Goal: Understand process/instructions: Learn about a topic

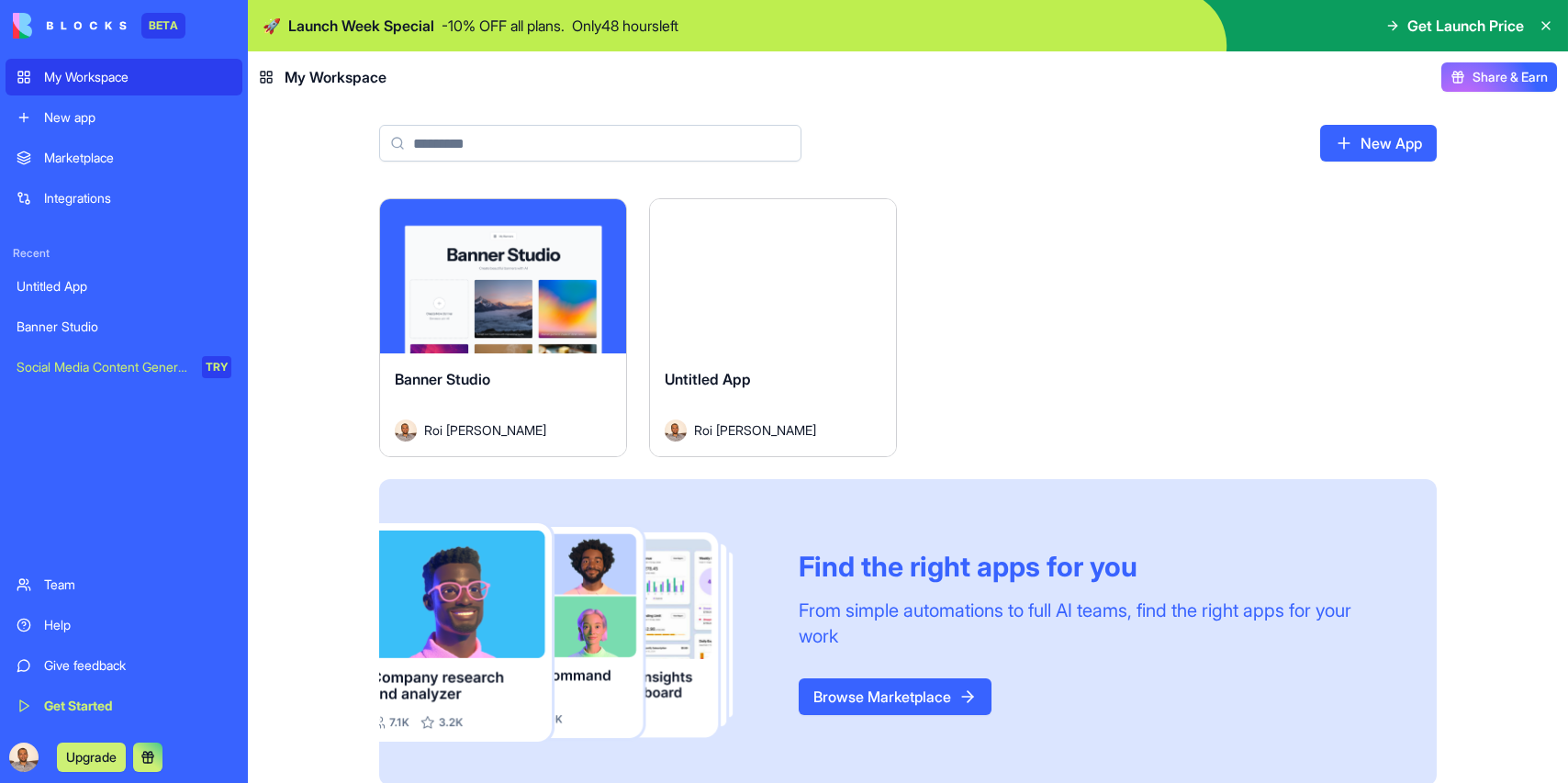
click at [508, 372] on div "Banner Studio" at bounding box center [503, 393] width 217 height 51
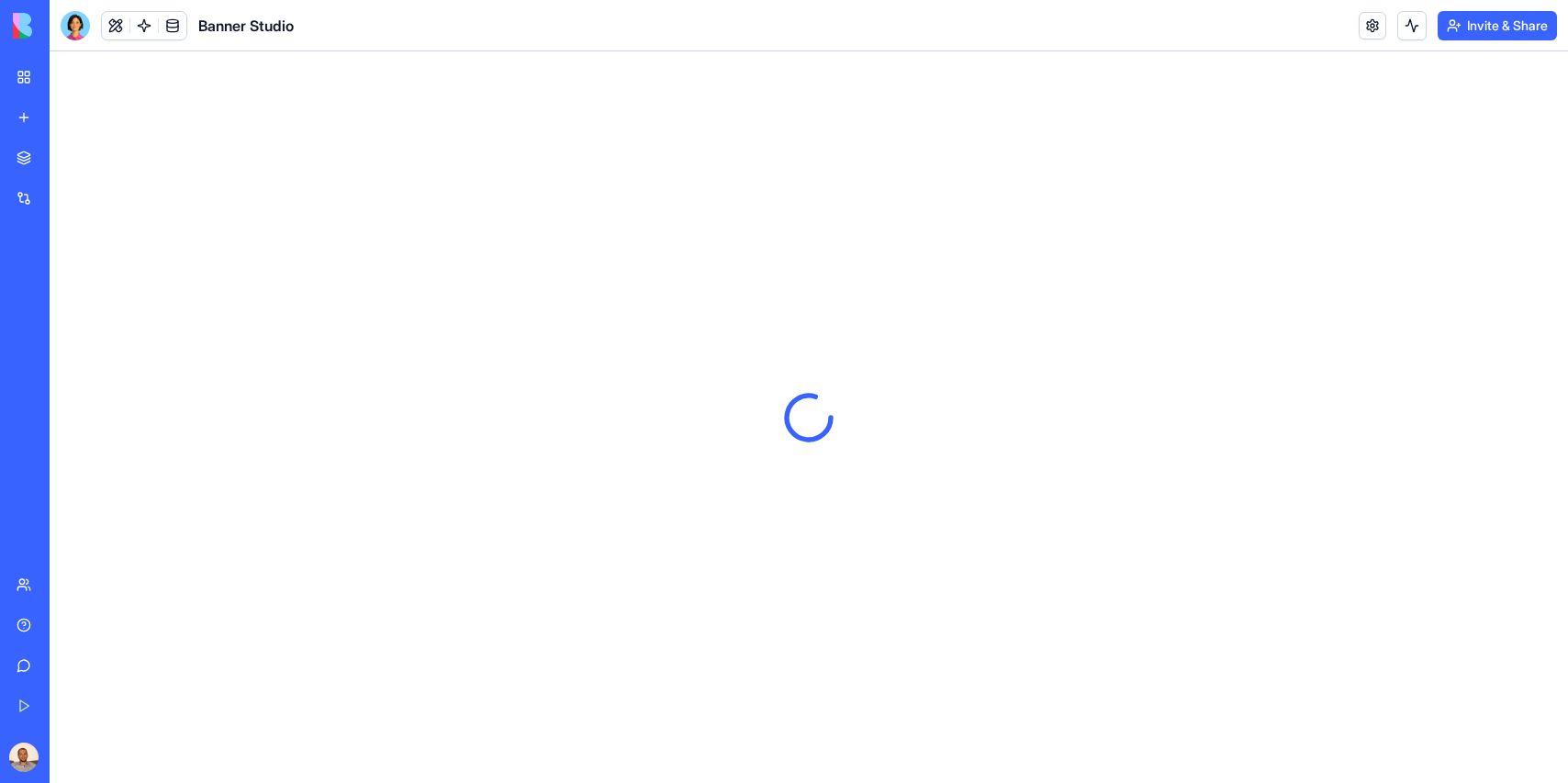
click at [80, 28] on div at bounding box center [75, 26] width 30 height 30
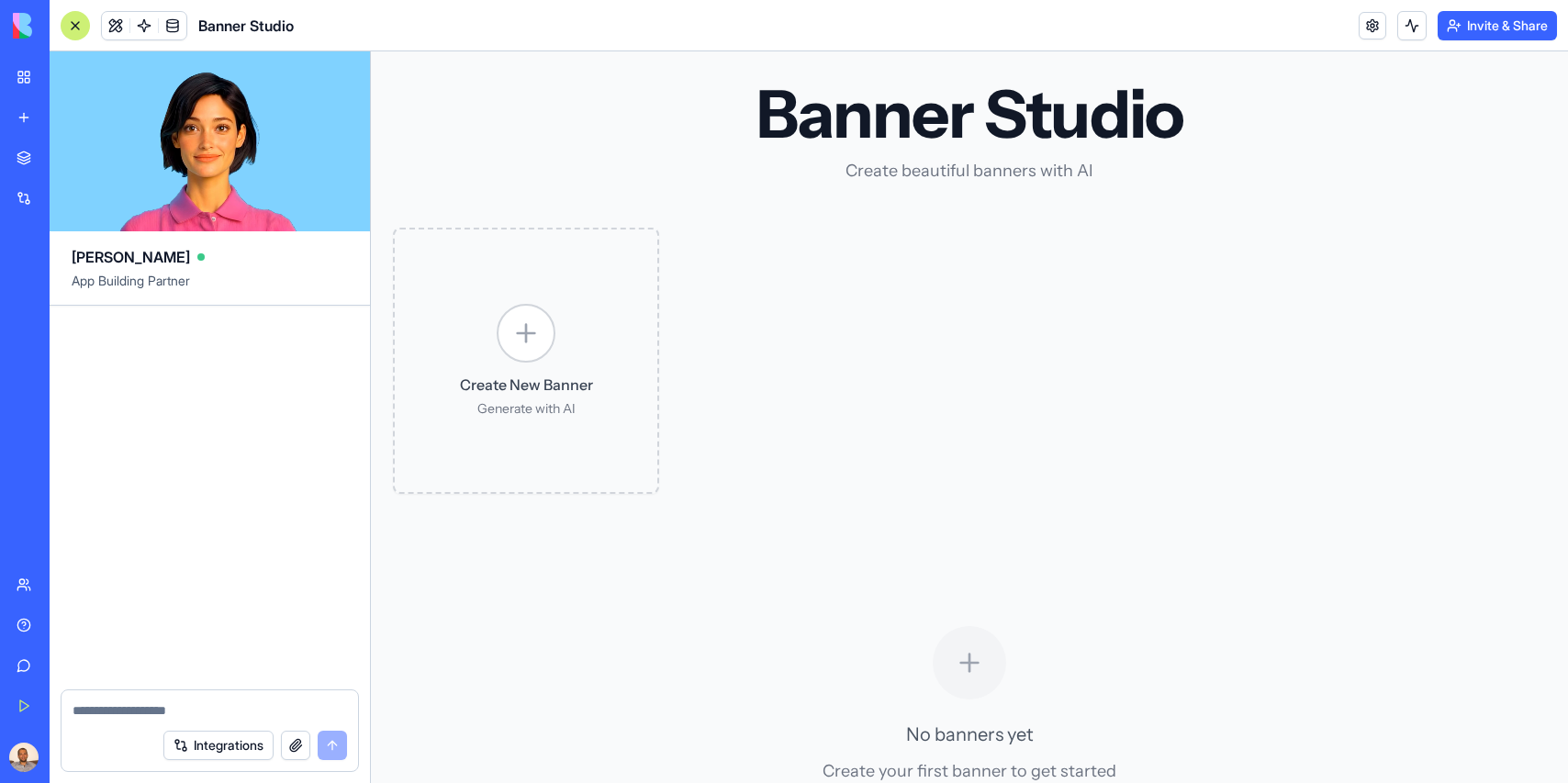
click at [26, 74] on link "My Workspace" at bounding box center [42, 77] width 73 height 37
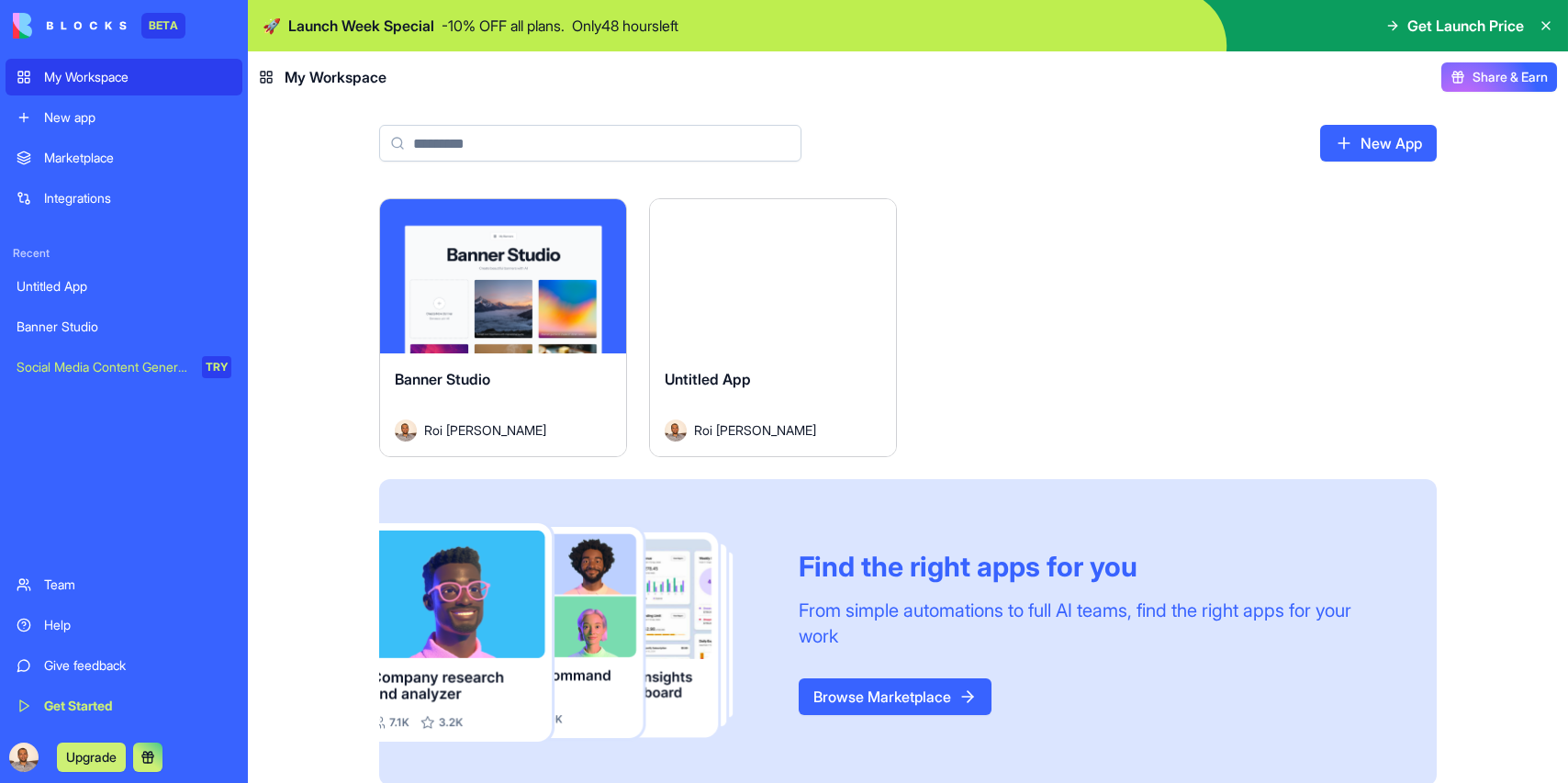
click at [785, 338] on div "Launch" at bounding box center [773, 276] width 246 height 154
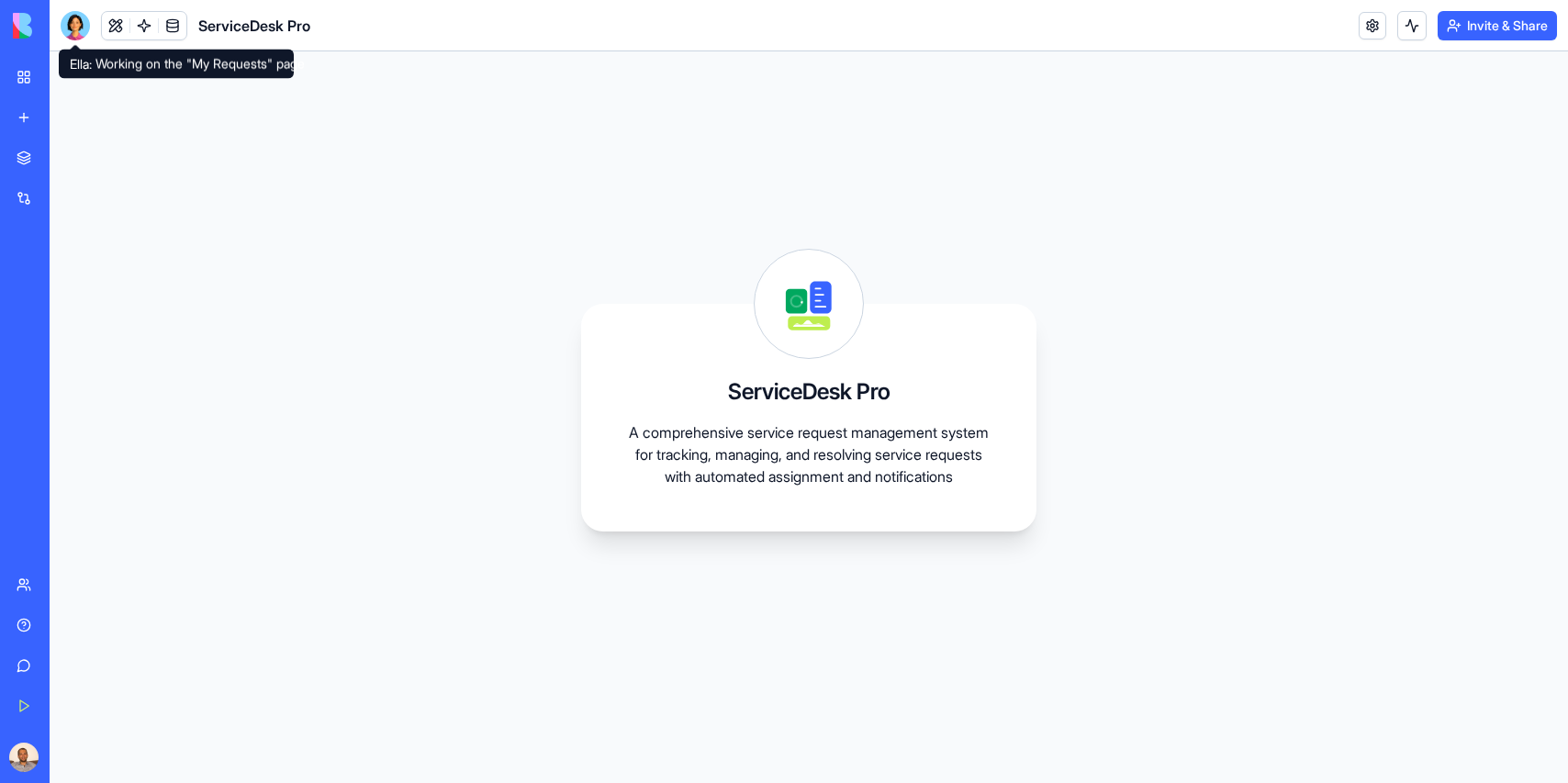
click at [68, 28] on div at bounding box center [75, 26] width 30 height 30
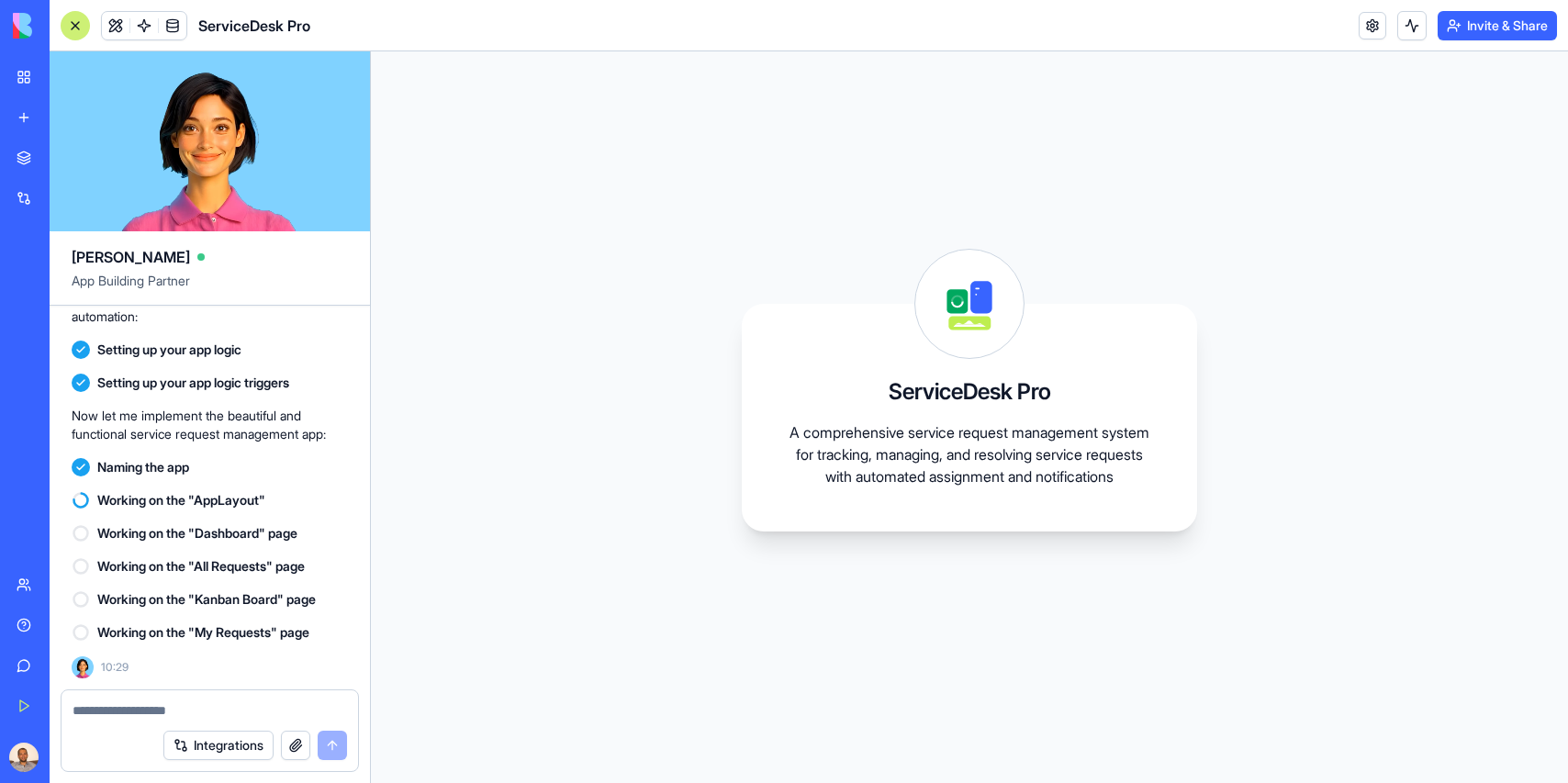
scroll to position [758, 0]
click at [140, 25] on link at bounding box center [145, 26] width 28 height 28
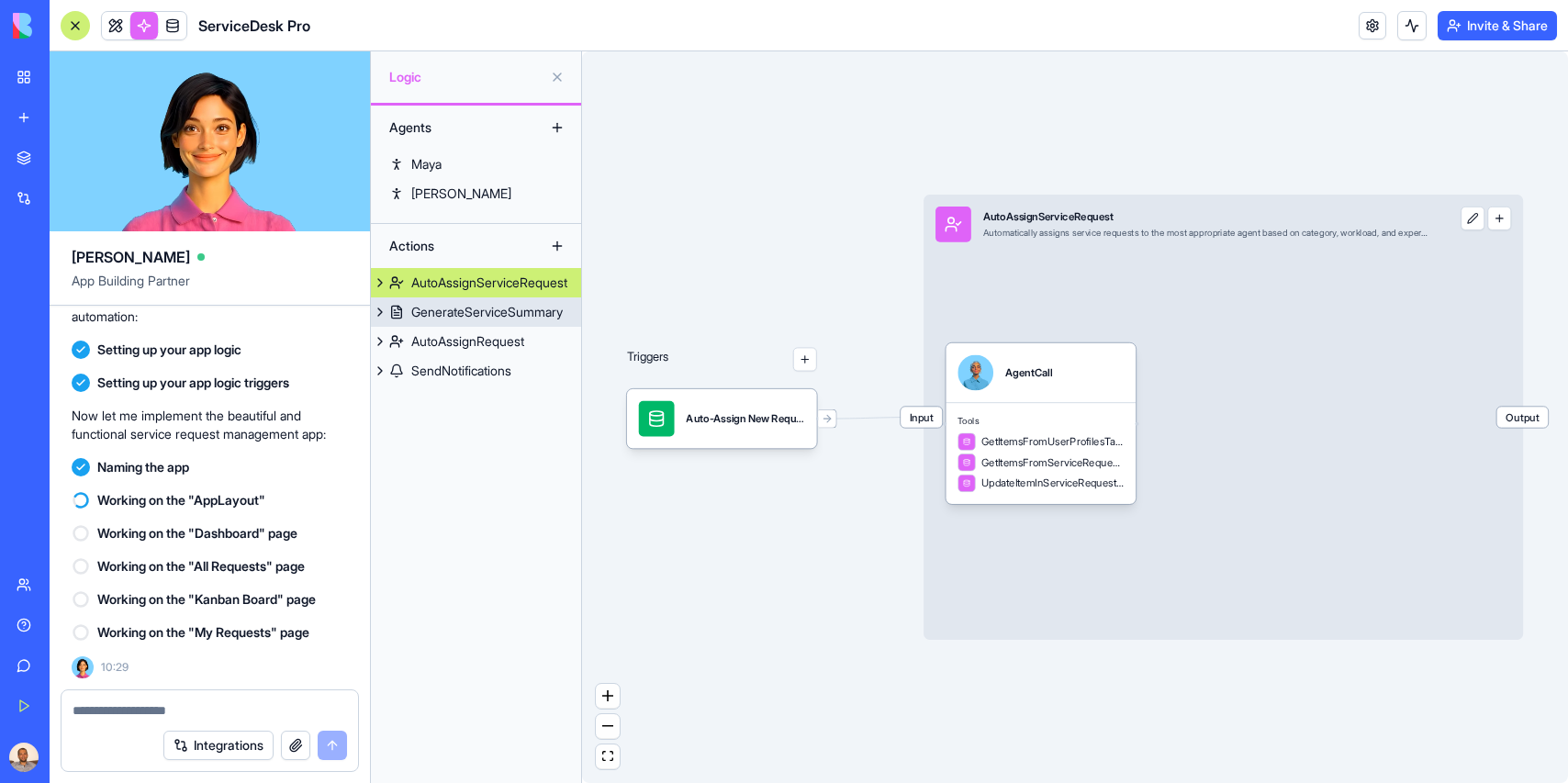
click at [470, 304] on div "GenerateServiceSummary" at bounding box center [486, 313] width 151 height 19
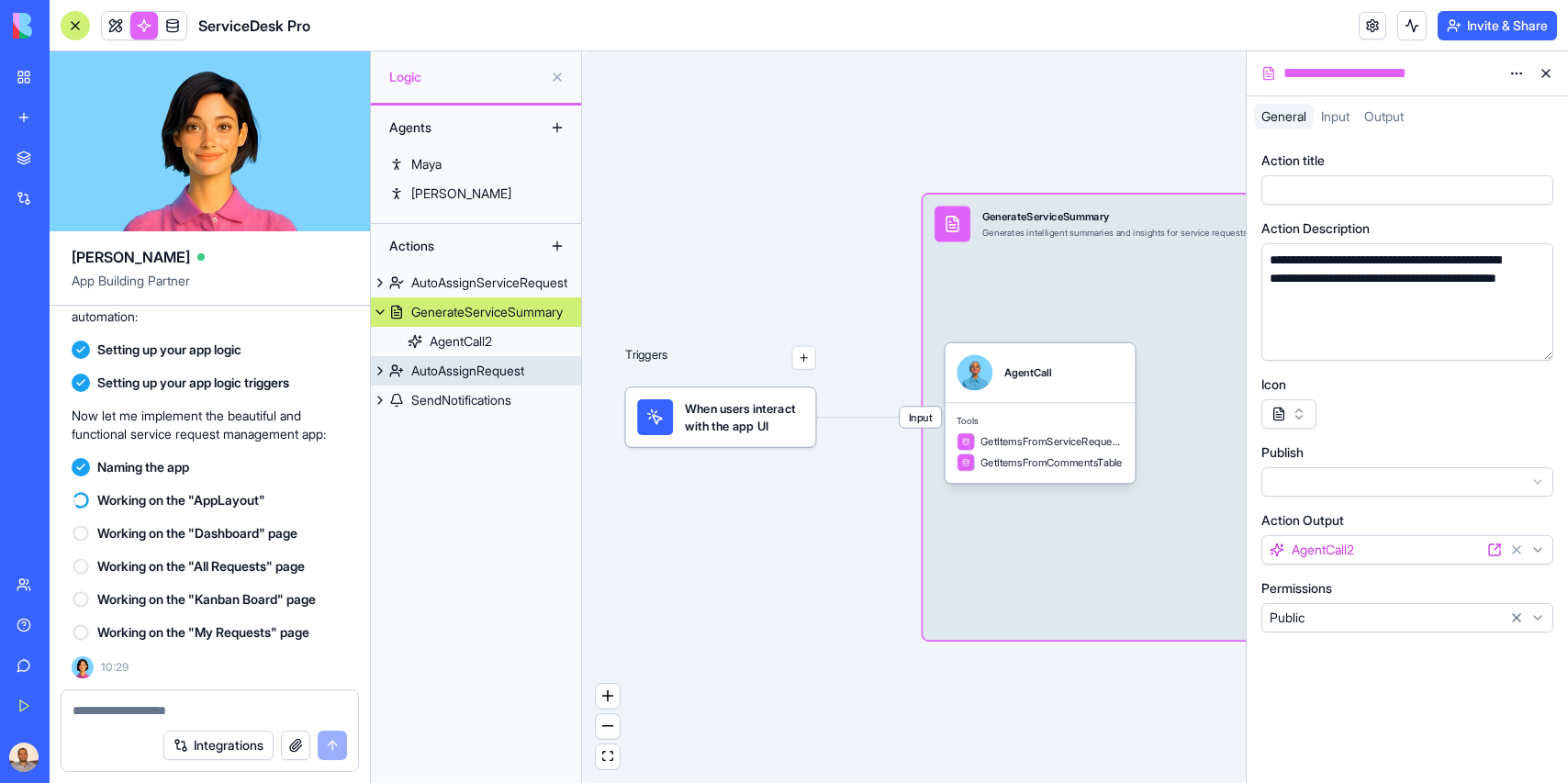
click at [448, 364] on div "AutoAssignRequest" at bounding box center [468, 371] width 113 height 19
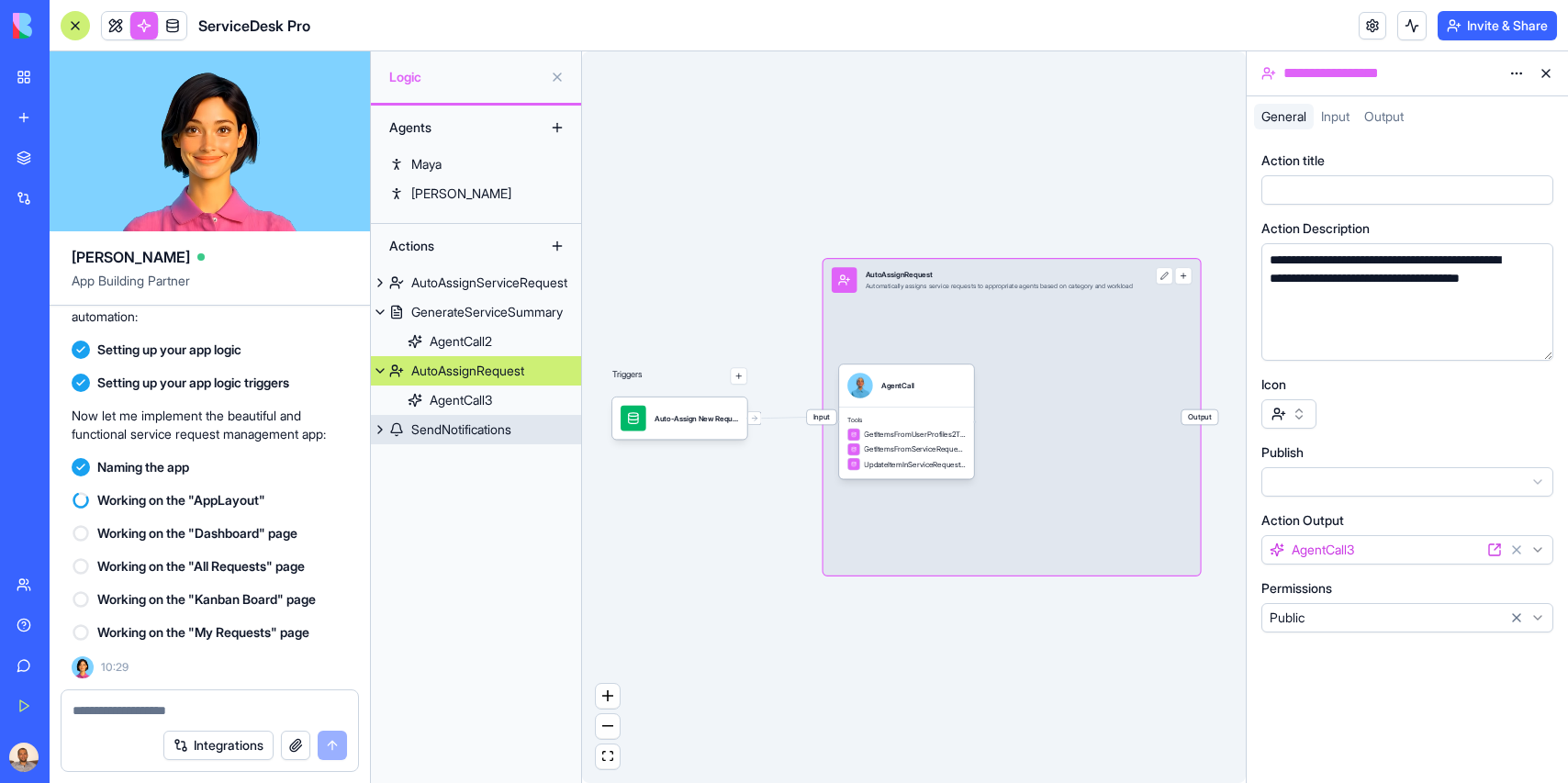
click at [438, 427] on div "SendNotifications" at bounding box center [461, 430] width 100 height 19
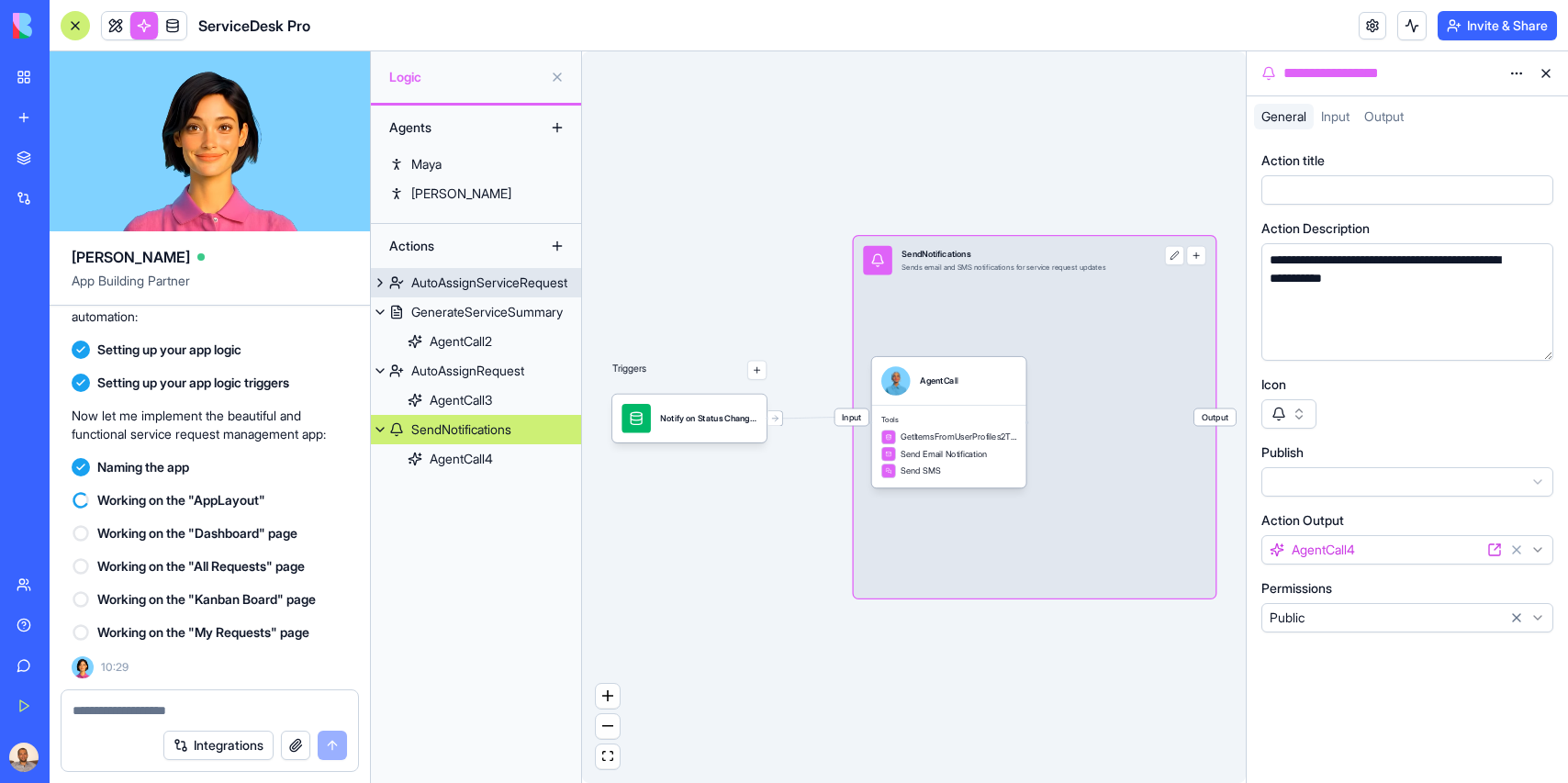
click at [460, 287] on div "AutoAssignServiceRequest" at bounding box center [489, 283] width 156 height 19
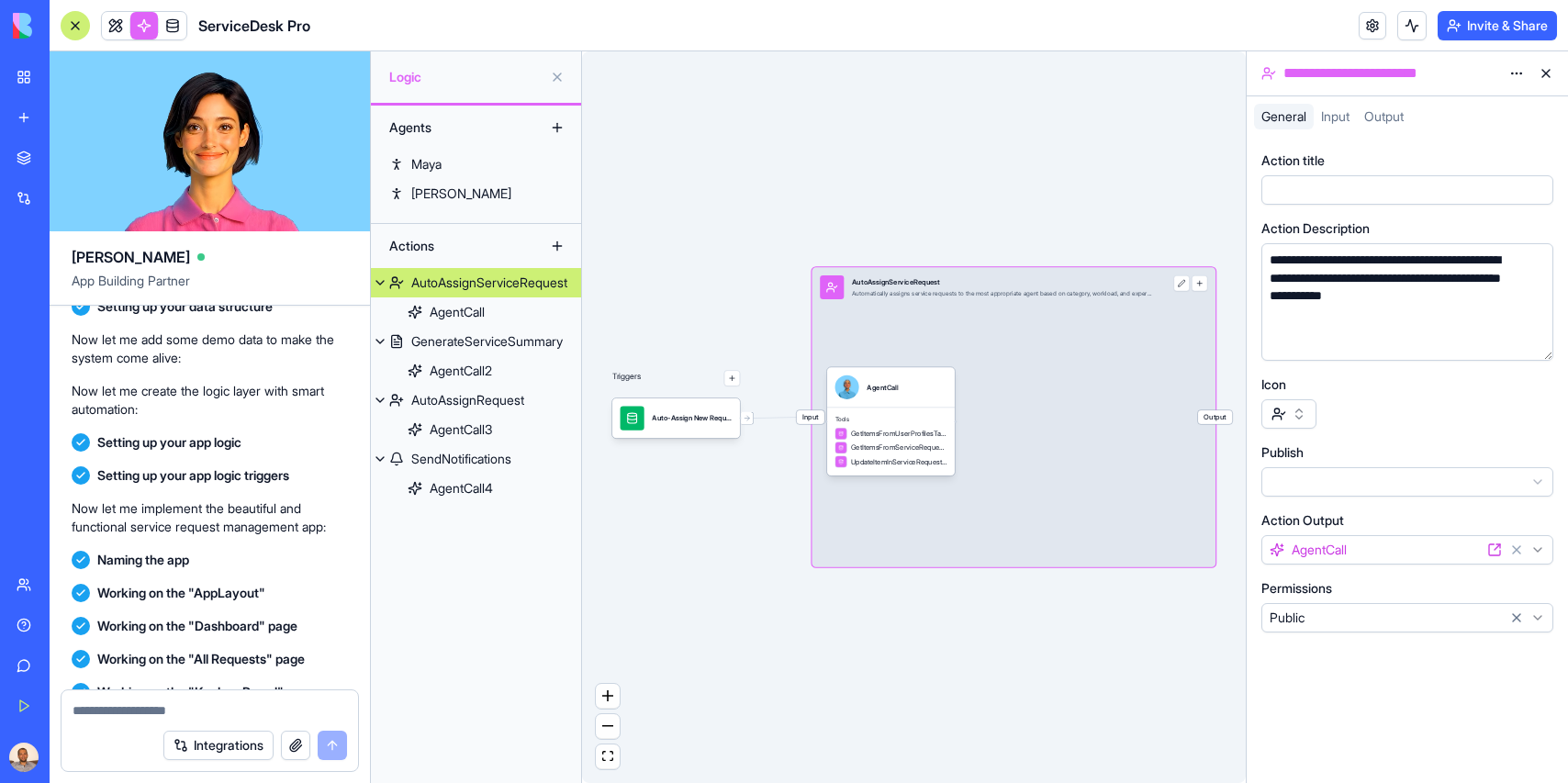
scroll to position [791, 0]
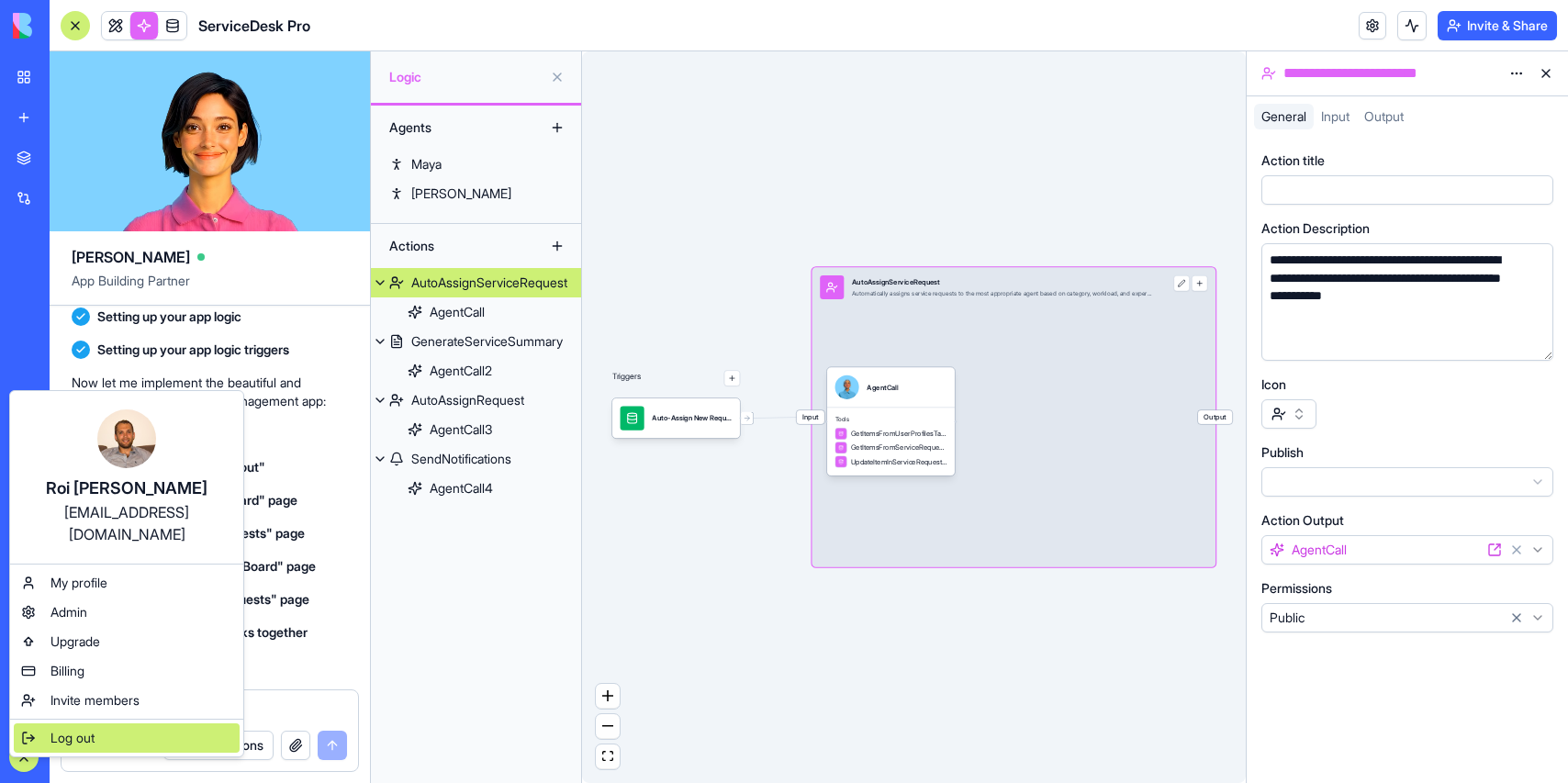
click at [73, 729] on span "Log out" at bounding box center [71, 738] width 44 height 19
